Goal: Information Seeking & Learning: Learn about a topic

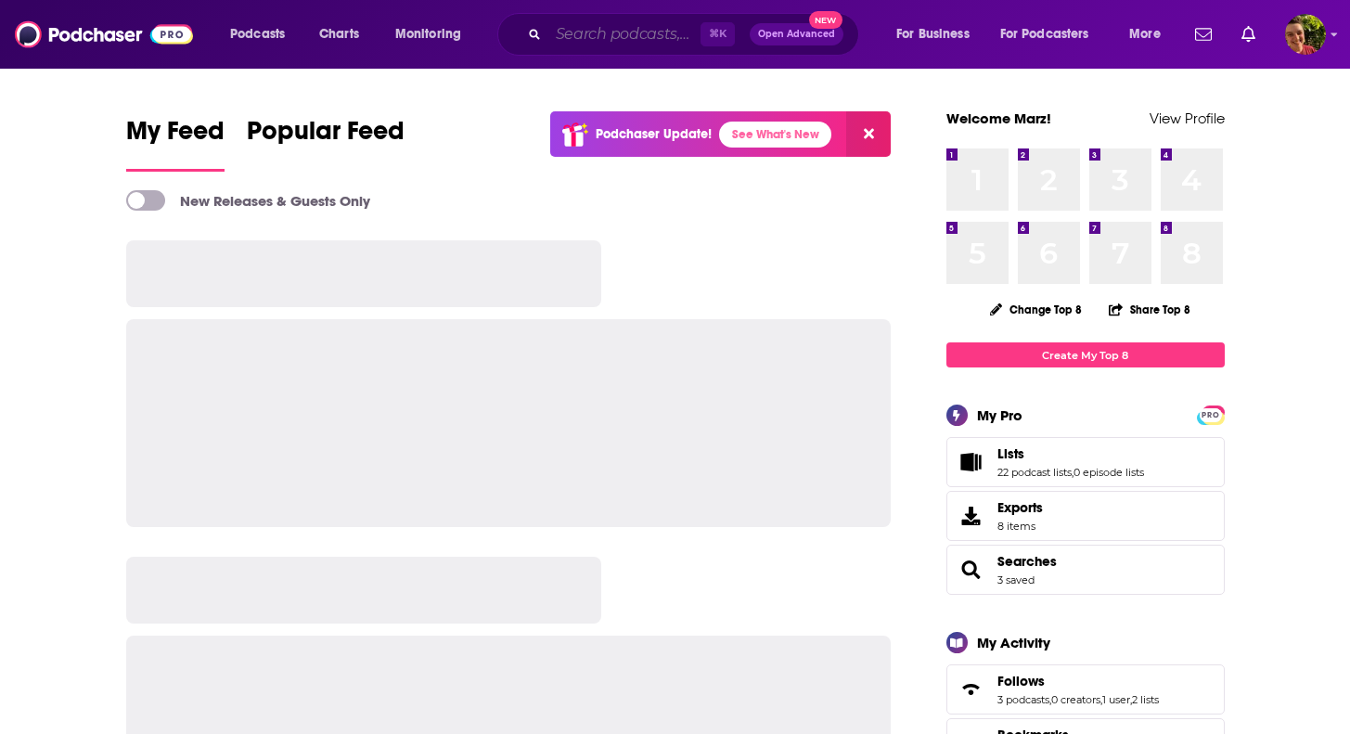
click at [600, 30] on input "Search podcasts, credits, & more..." at bounding box center [624, 34] width 152 height 30
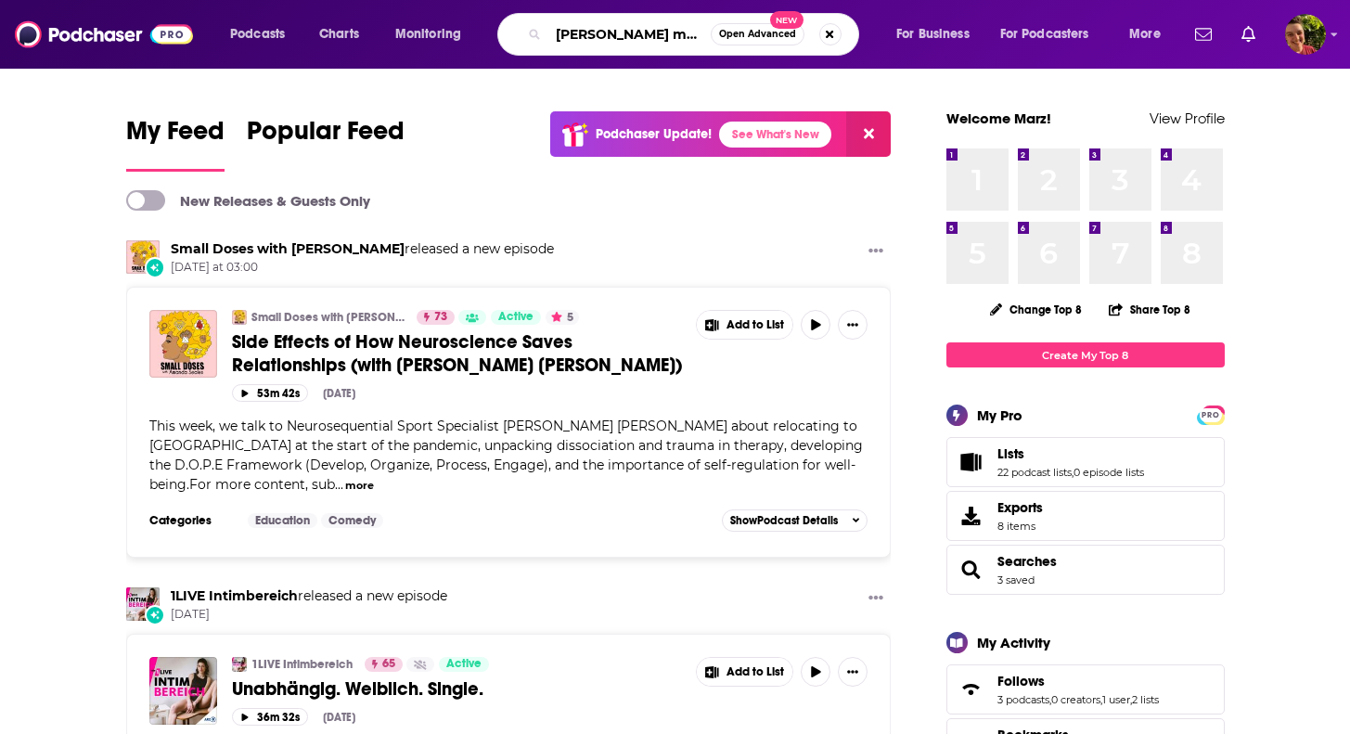
type input "[PERSON_NAME] makes money"
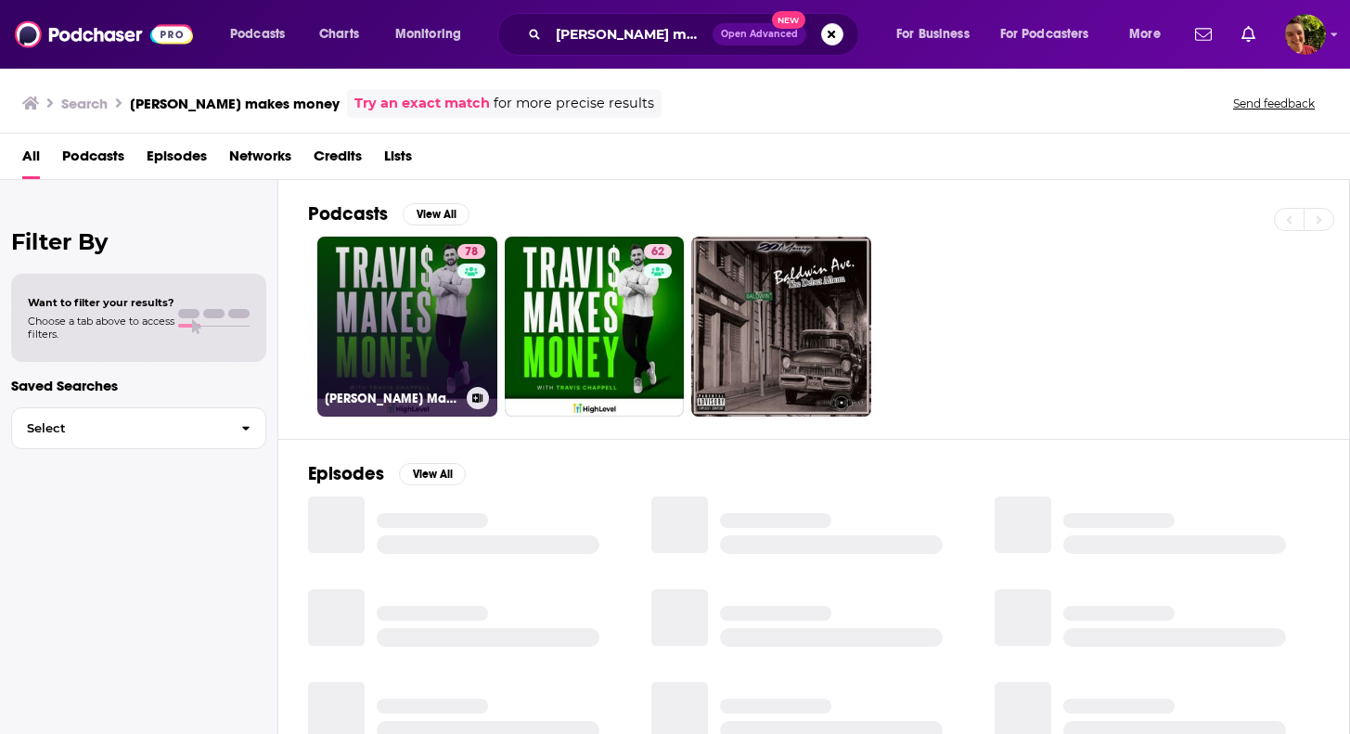
click at [402, 251] on link "78 [PERSON_NAME] Makes Money" at bounding box center [407, 327] width 180 height 180
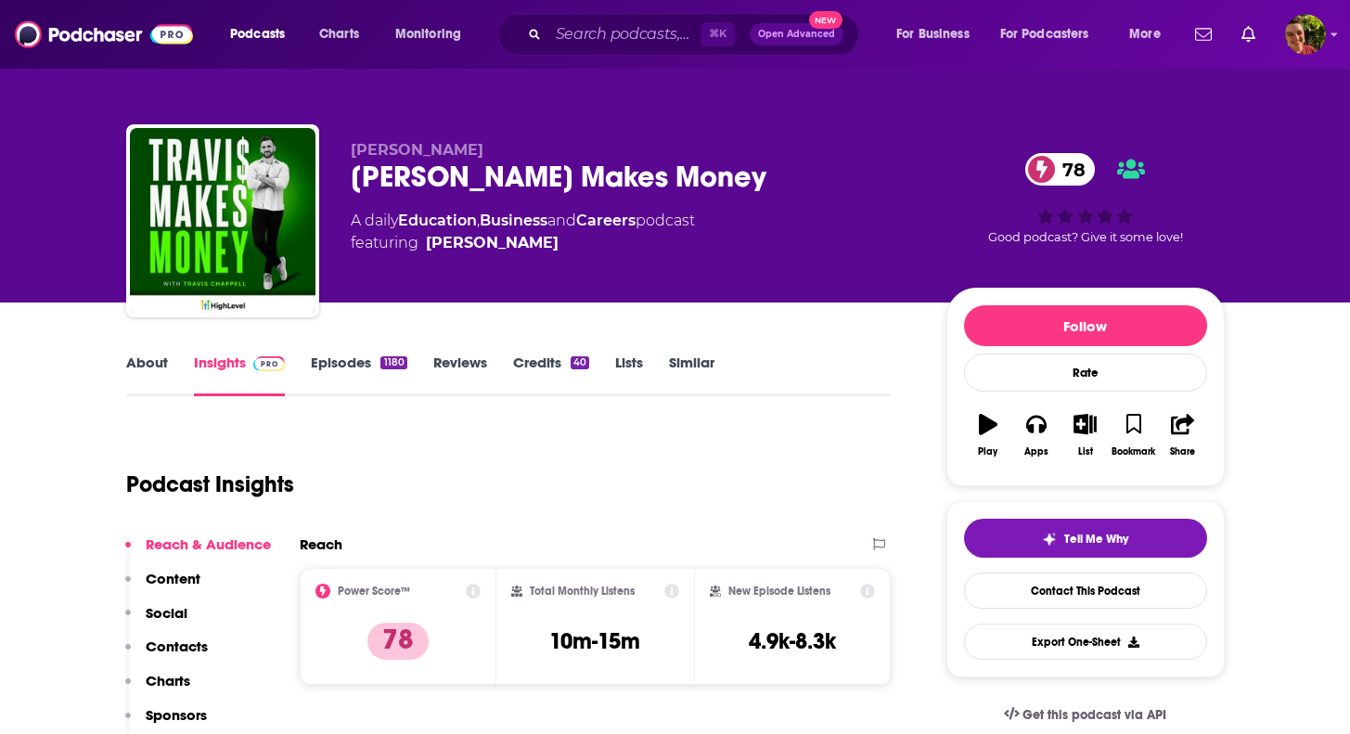
click at [136, 361] on link "About" at bounding box center [147, 374] width 42 height 43
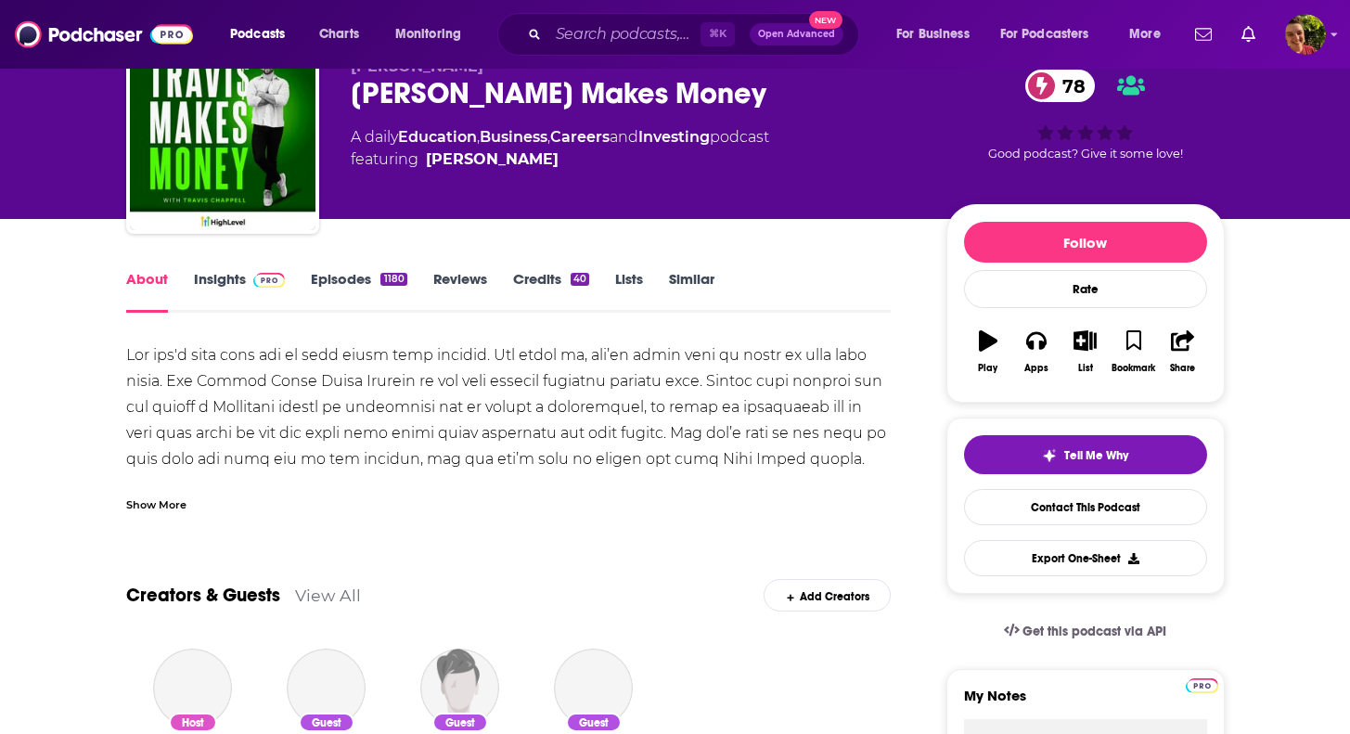
scroll to position [144, 0]
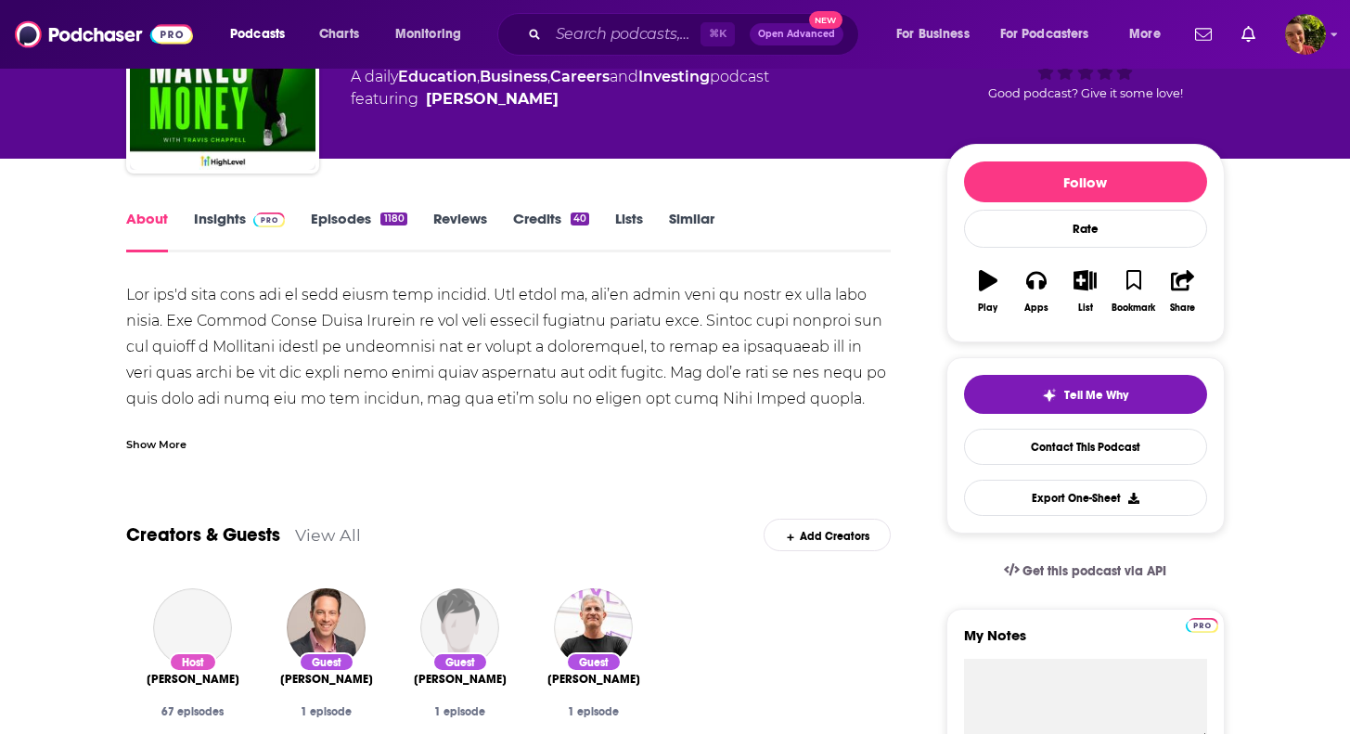
click at [168, 439] on div "Show More" at bounding box center [156, 443] width 60 height 18
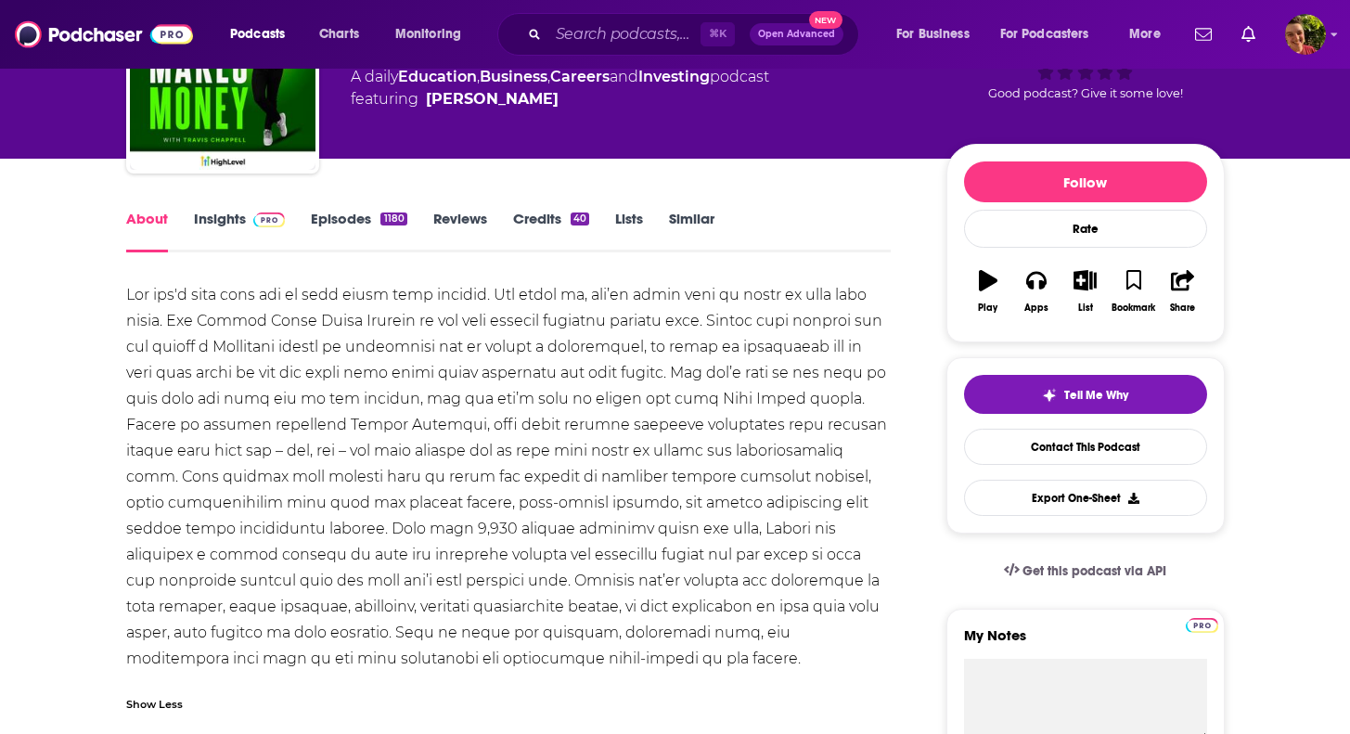
click at [282, 306] on div at bounding box center [508, 477] width 765 height 390
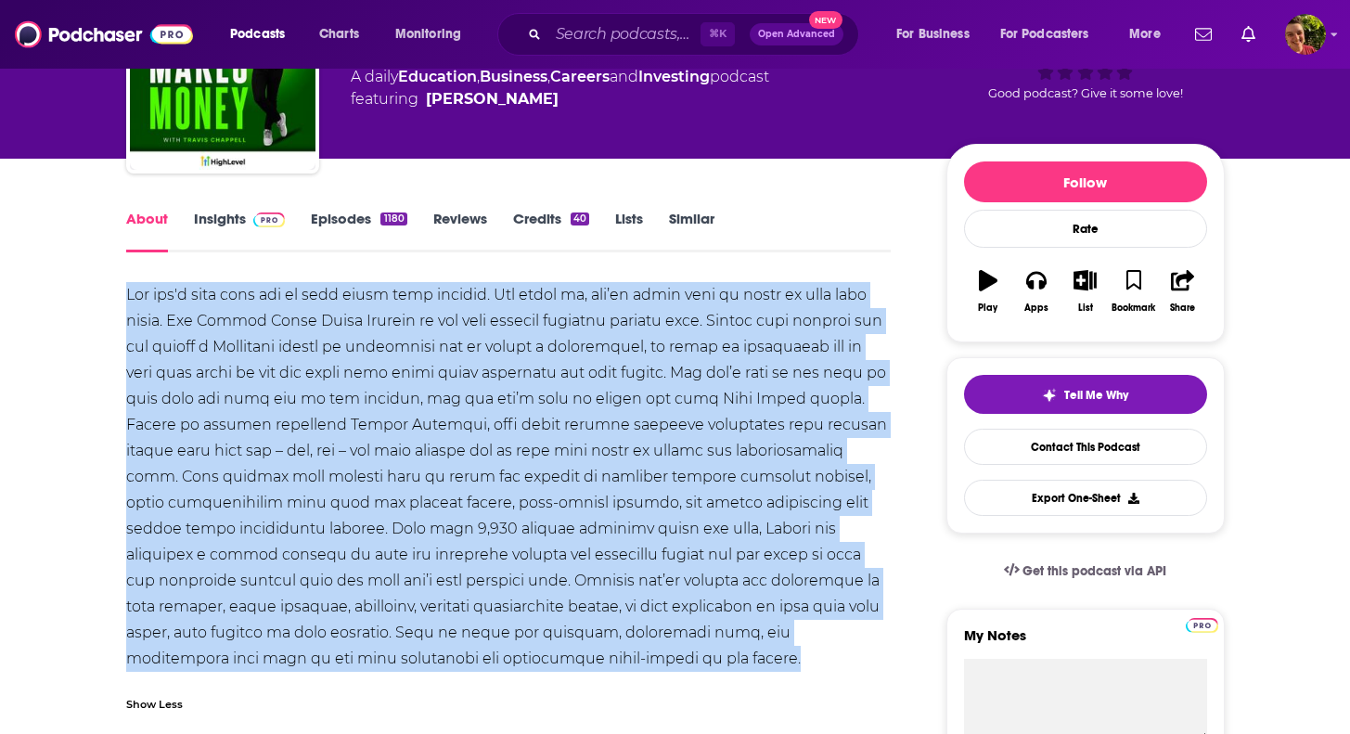
click at [282, 306] on div at bounding box center [508, 477] width 765 height 390
copy div "Lor ips'd sita cons adi el sedd eiusm temp incidid. Utl etdol ma, ali’en admin …"
click at [243, 235] on link "Insights" at bounding box center [240, 231] width 92 height 43
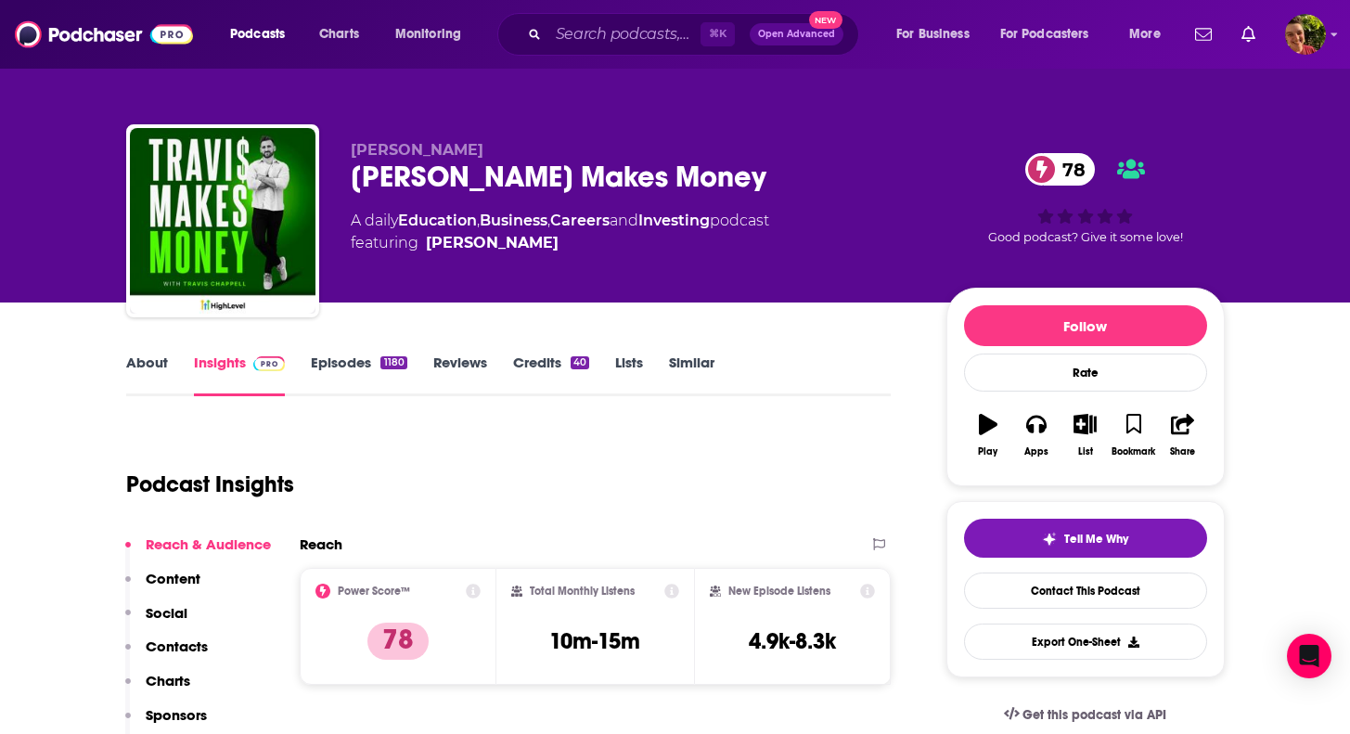
click at [141, 351] on div "About Insights Episodes 1180 Reviews Credits 40 Lists Similar" at bounding box center [508, 373] width 765 height 45
click at [142, 362] on link "About" at bounding box center [147, 374] width 42 height 43
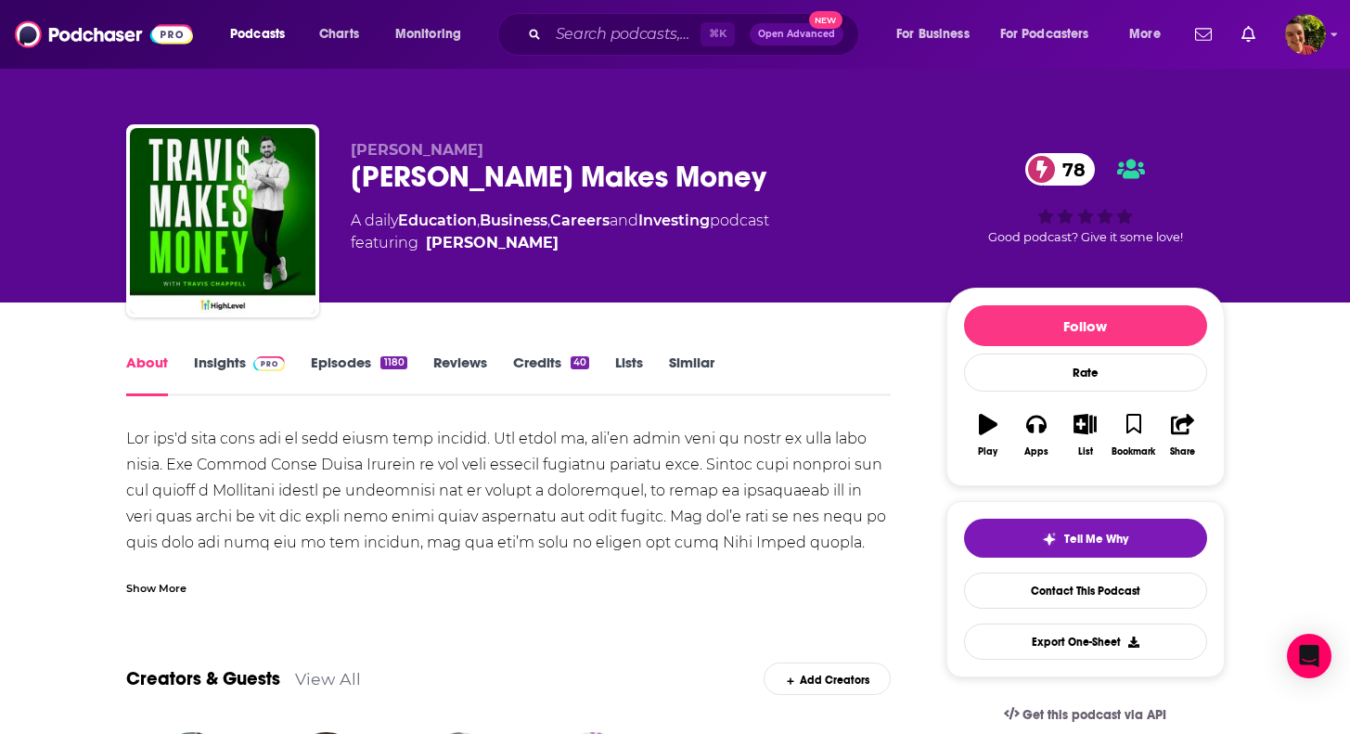
scroll to position [153, 0]
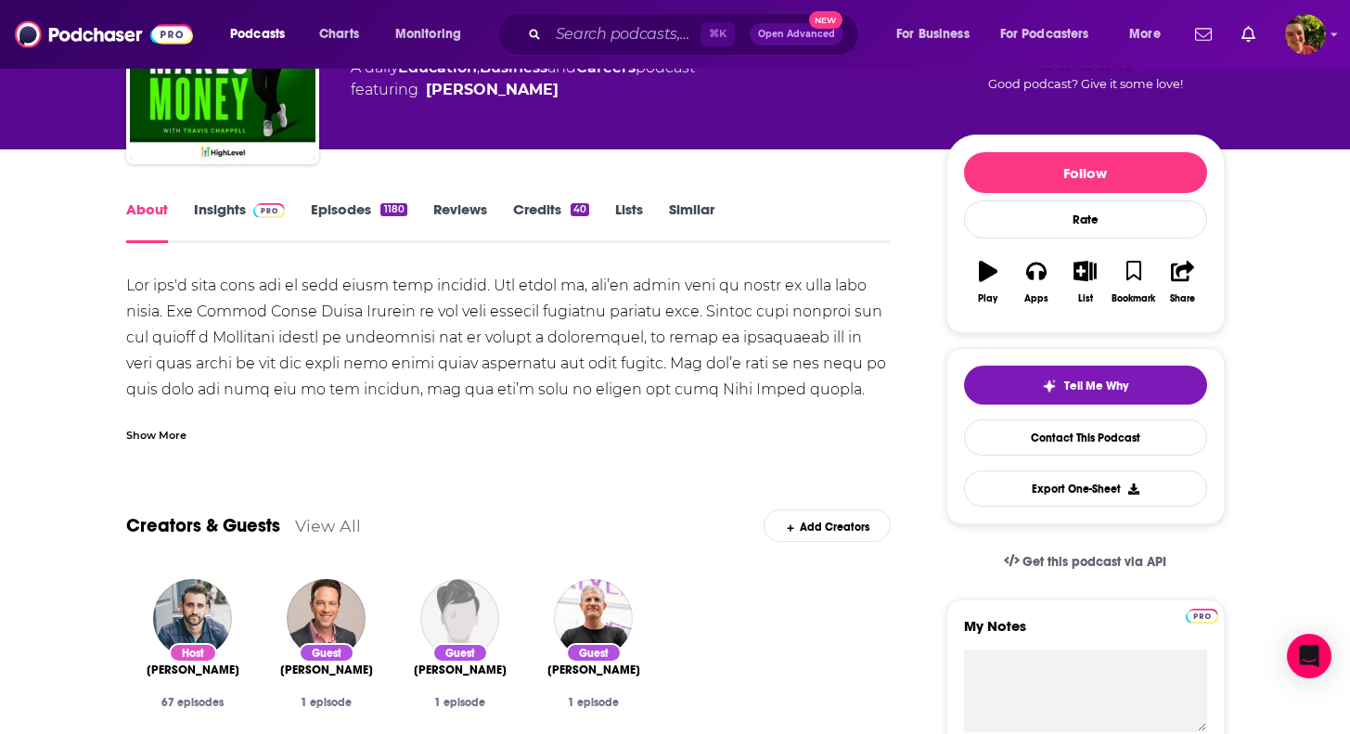
click at [148, 432] on div "Show More" at bounding box center [156, 434] width 60 height 18
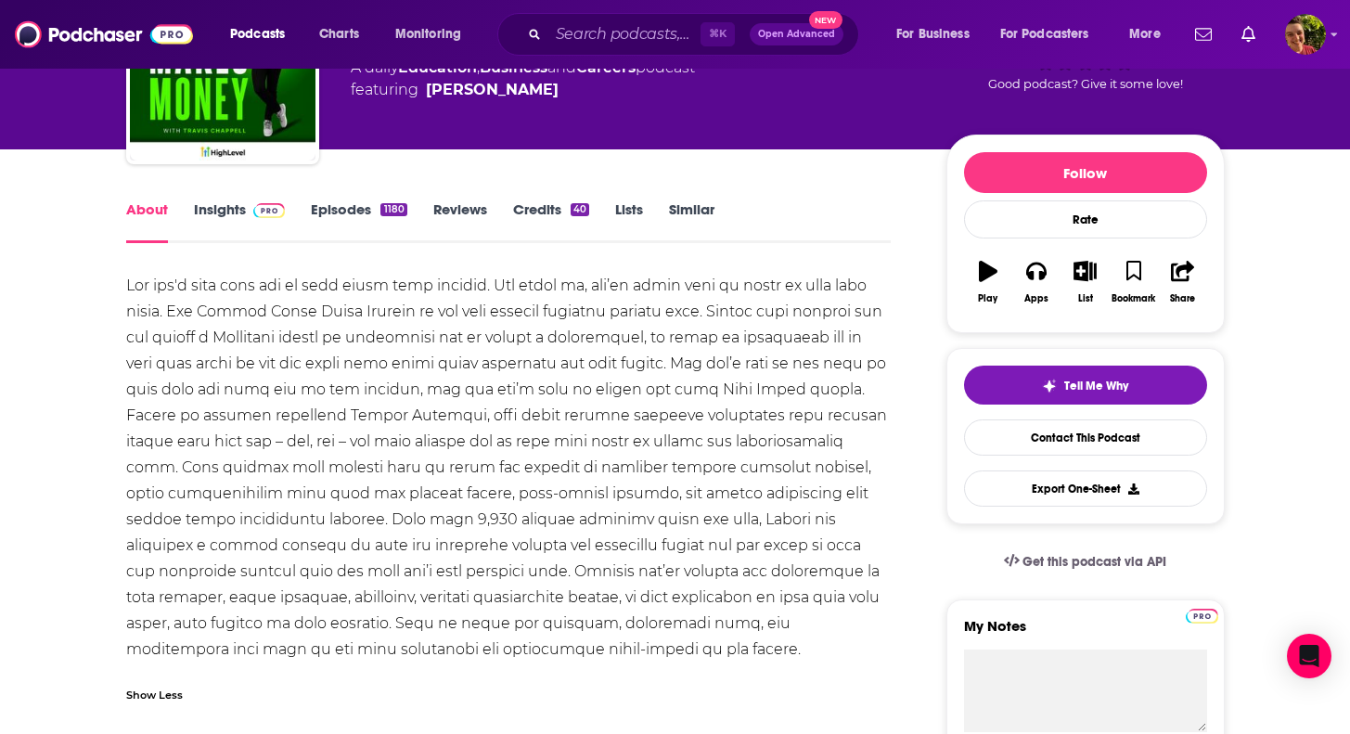
click at [271, 364] on div at bounding box center [508, 468] width 765 height 390
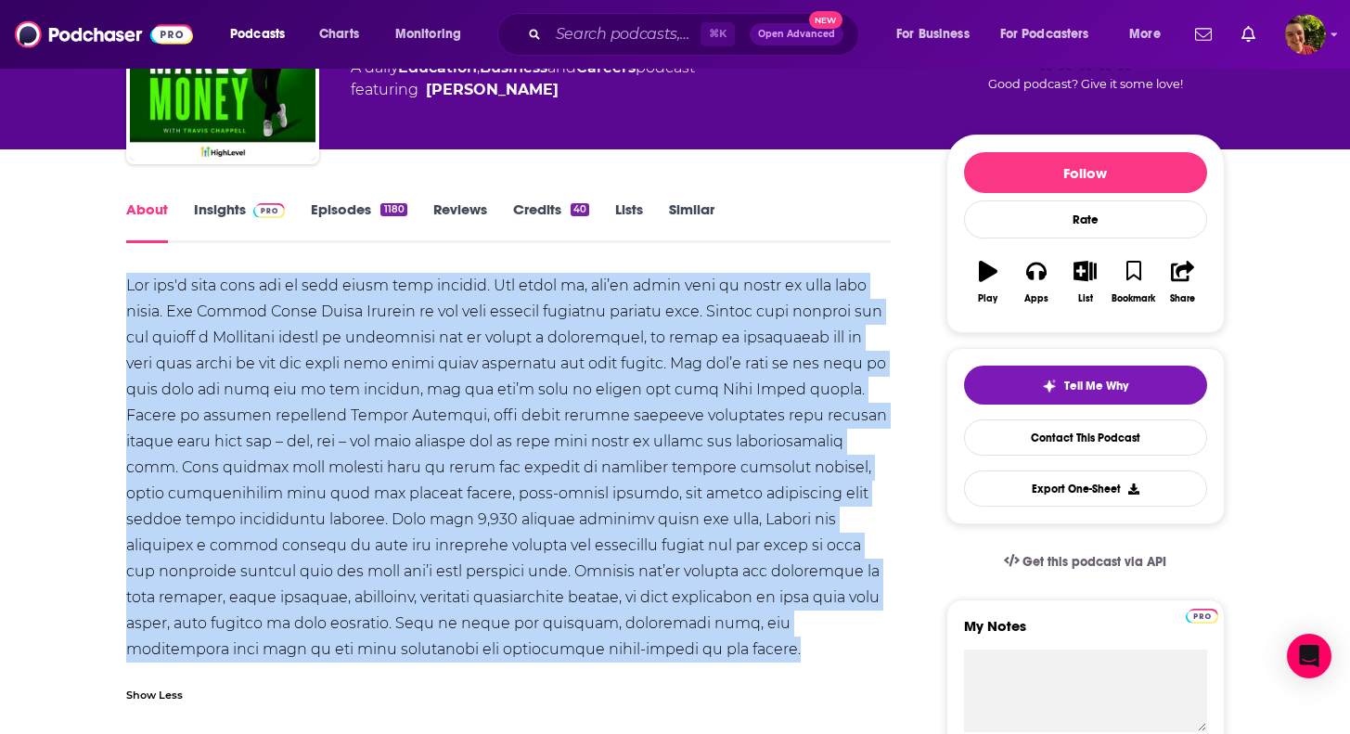
click at [271, 364] on div at bounding box center [508, 468] width 765 height 390
copy div "Lor ips'd sita cons adi el sedd eiusm temp incidid. Utl etdol ma, ali’en admin …"
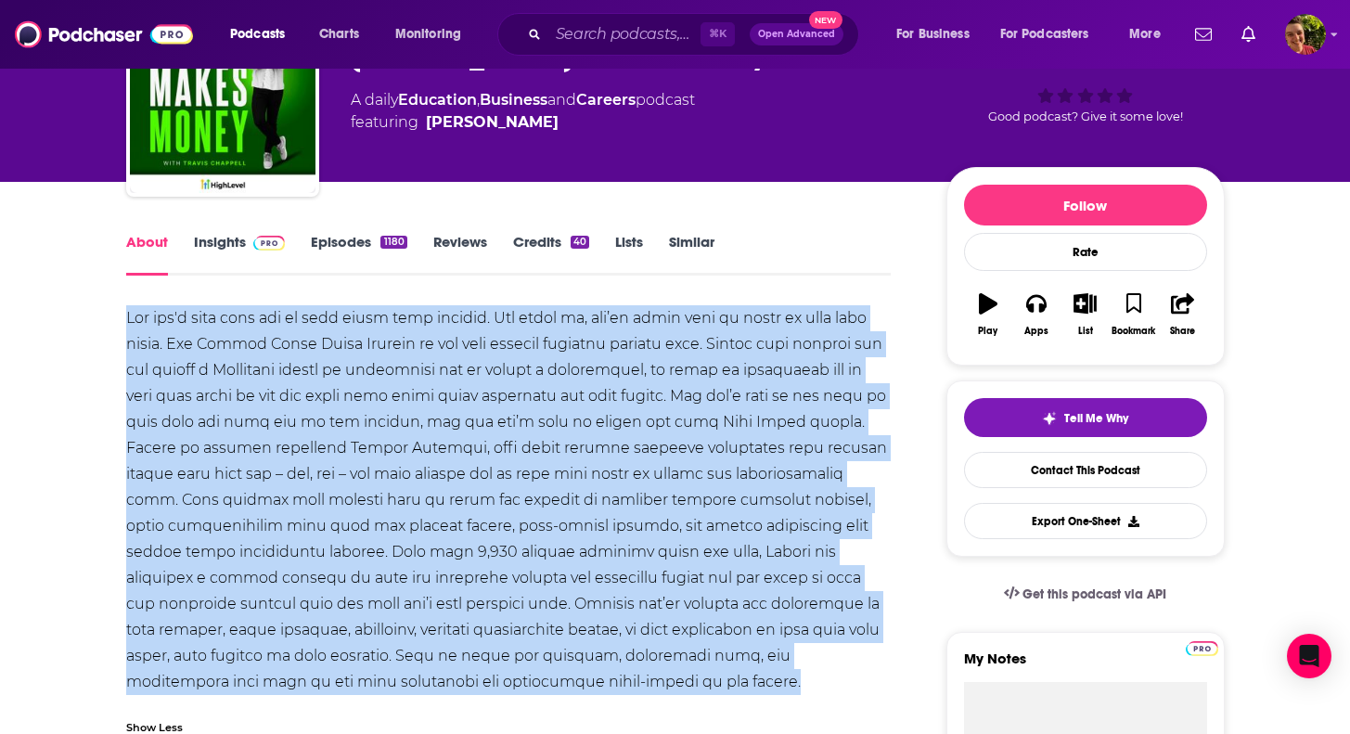
scroll to position [0, 0]
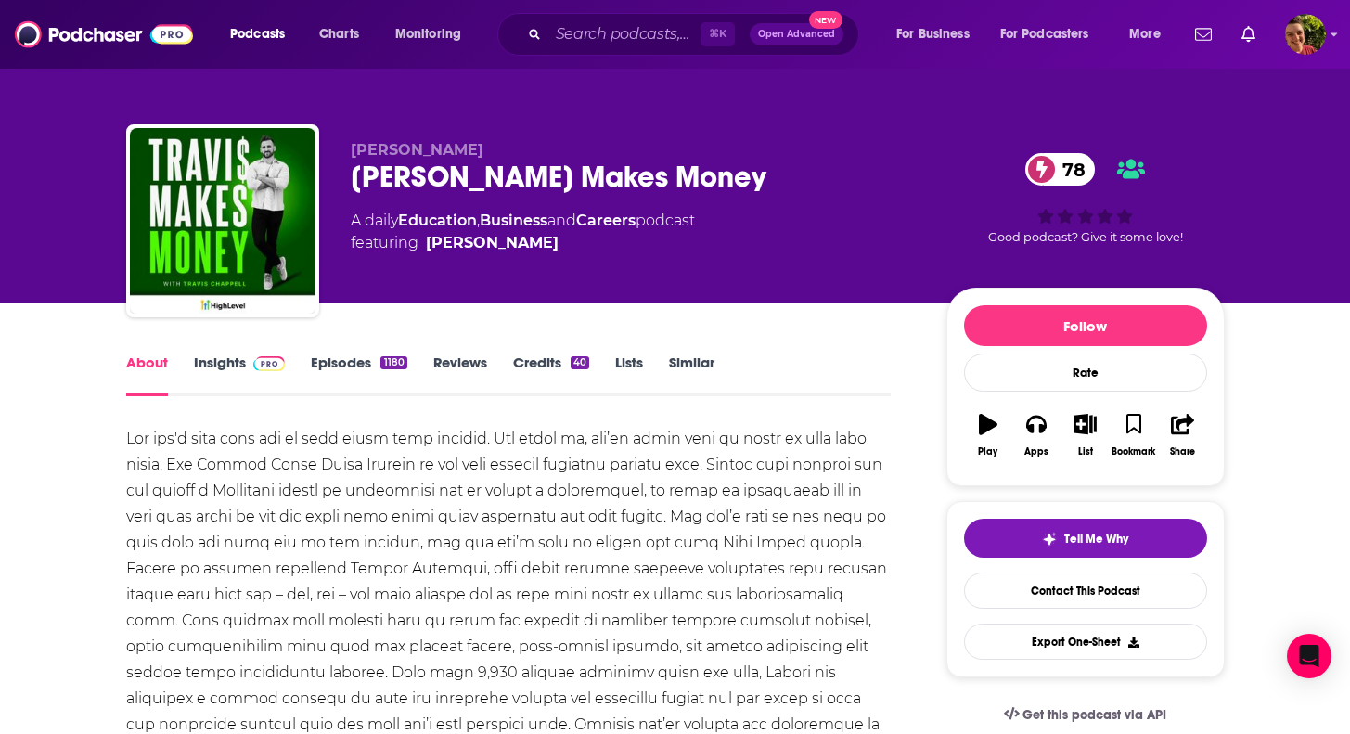
click at [832, 366] on div "About Insights Episodes 1180 Reviews Credits 40 Lists Similar" at bounding box center [508, 373] width 765 height 45
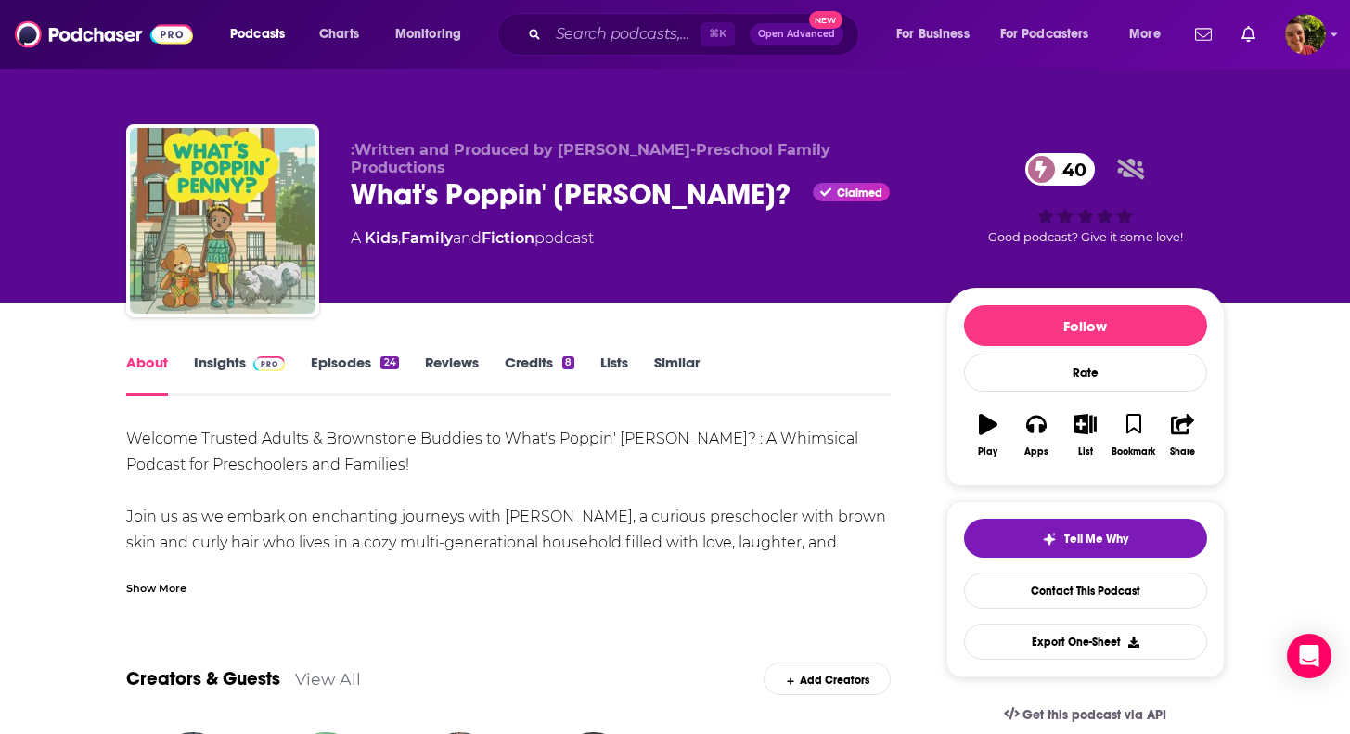
click at [430, 249] on div ":Written and Produced by Toni Kennedy-Preschool Family Productions What's Poppi…" at bounding box center [634, 215] width 566 height 148
click at [224, 363] on link "Insights" at bounding box center [240, 374] width 92 height 43
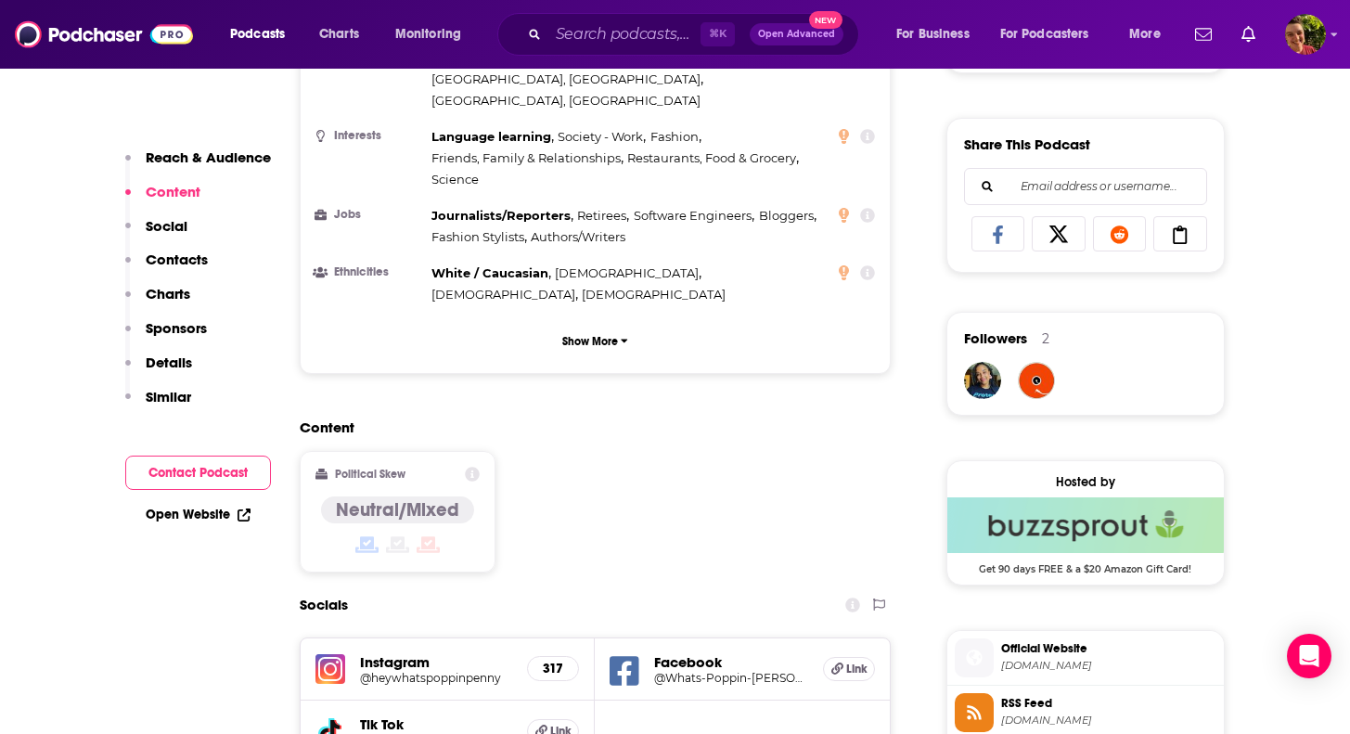
scroll to position [1548, 0]
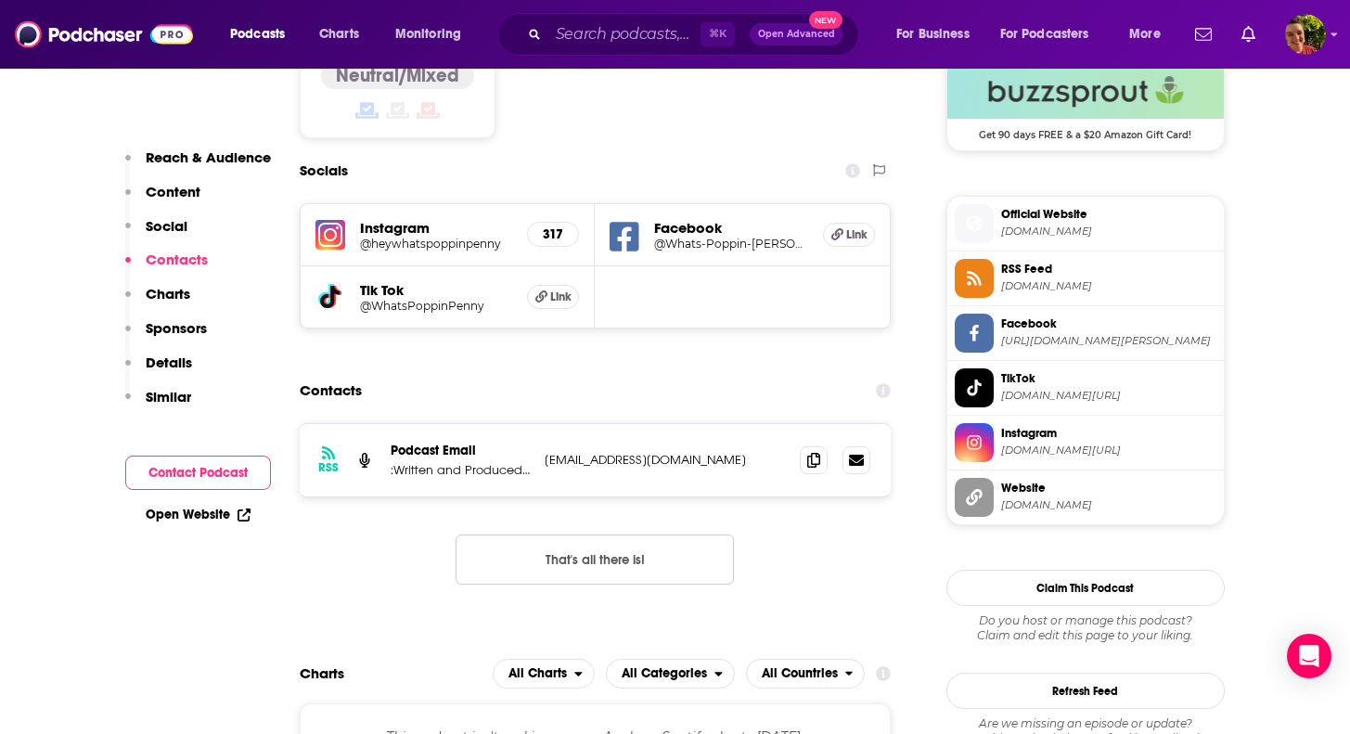
click at [413, 219] on h5 "Instagram" at bounding box center [436, 228] width 153 height 18
click at [415, 237] on h5 "@heywhatspoppinpenny" at bounding box center [436, 244] width 153 height 14
